Goal: Task Accomplishment & Management: Manage account settings

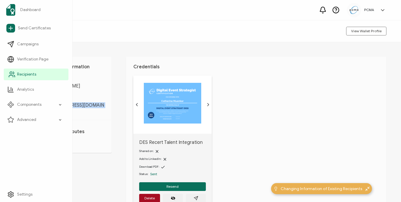
scroll to position [28, 0]
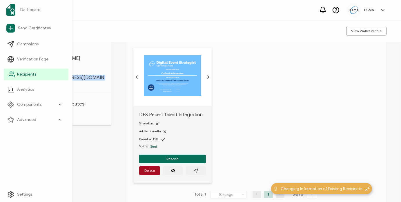
click at [19, 72] on span "Recipients" at bounding box center [26, 74] width 19 height 6
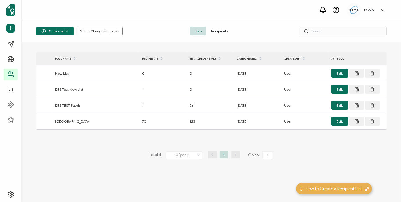
click at [223, 31] on span "Recipients" at bounding box center [220, 31] width 26 height 9
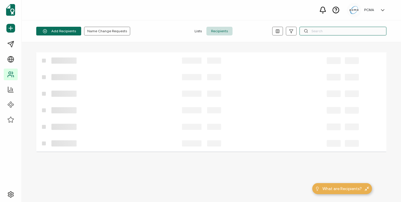
click at [329, 30] on input "text" at bounding box center [343, 31] width 87 height 9
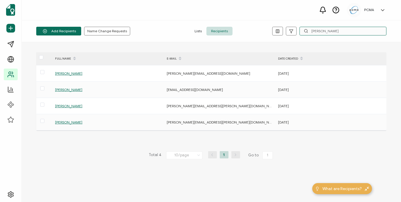
type input "[PERSON_NAME]"
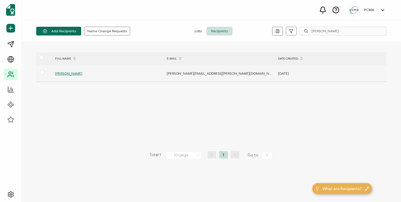
click at [71, 75] on span "[PERSON_NAME]" at bounding box center [68, 73] width 27 height 4
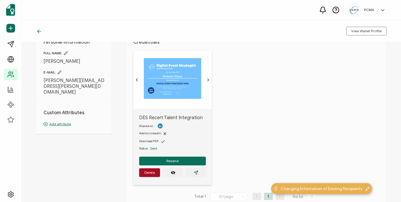
scroll to position [58, 0]
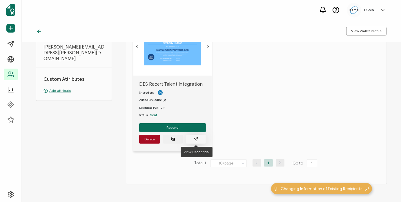
click at [202, 138] on button "button" at bounding box center [196, 139] width 20 height 9
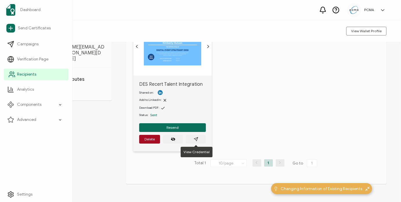
click at [30, 78] on link "Recipients" at bounding box center [36, 74] width 65 height 12
